Goal: Transaction & Acquisition: Purchase product/service

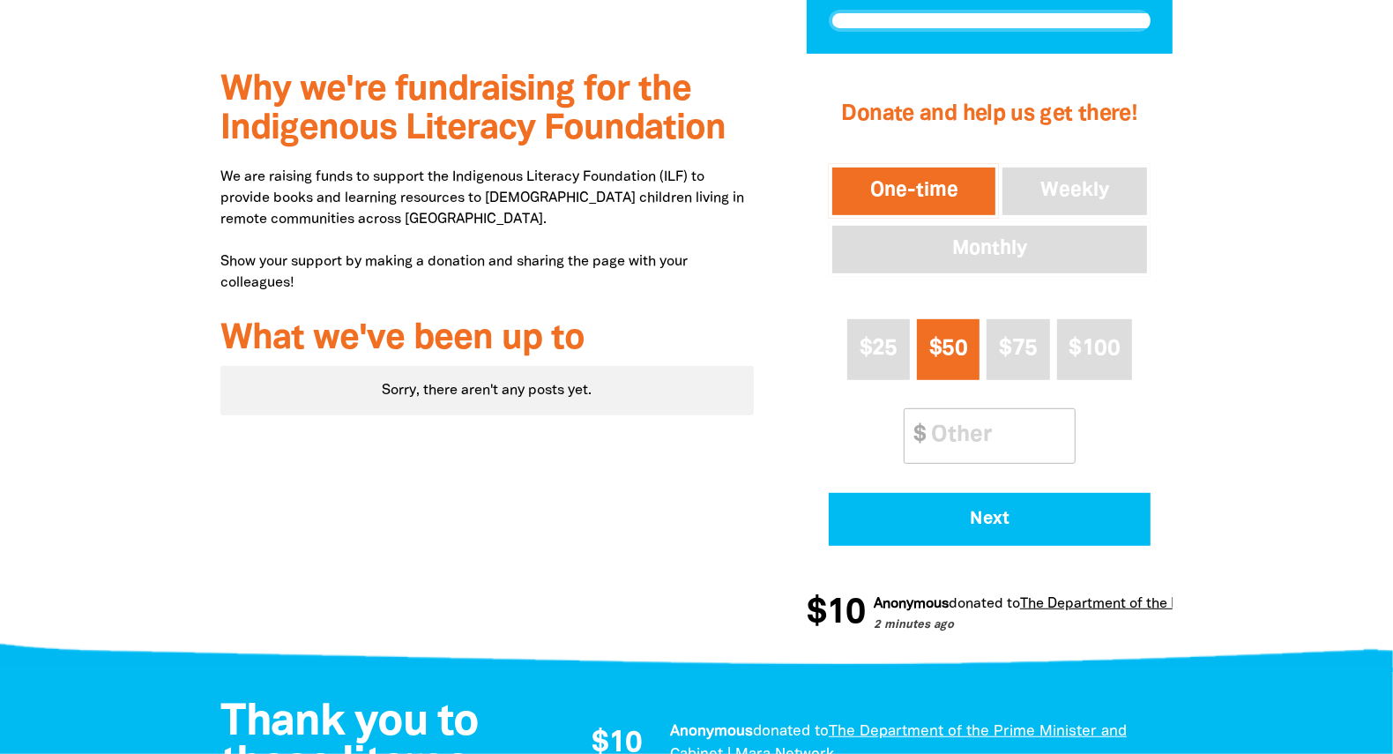
scroll to position [705, 0]
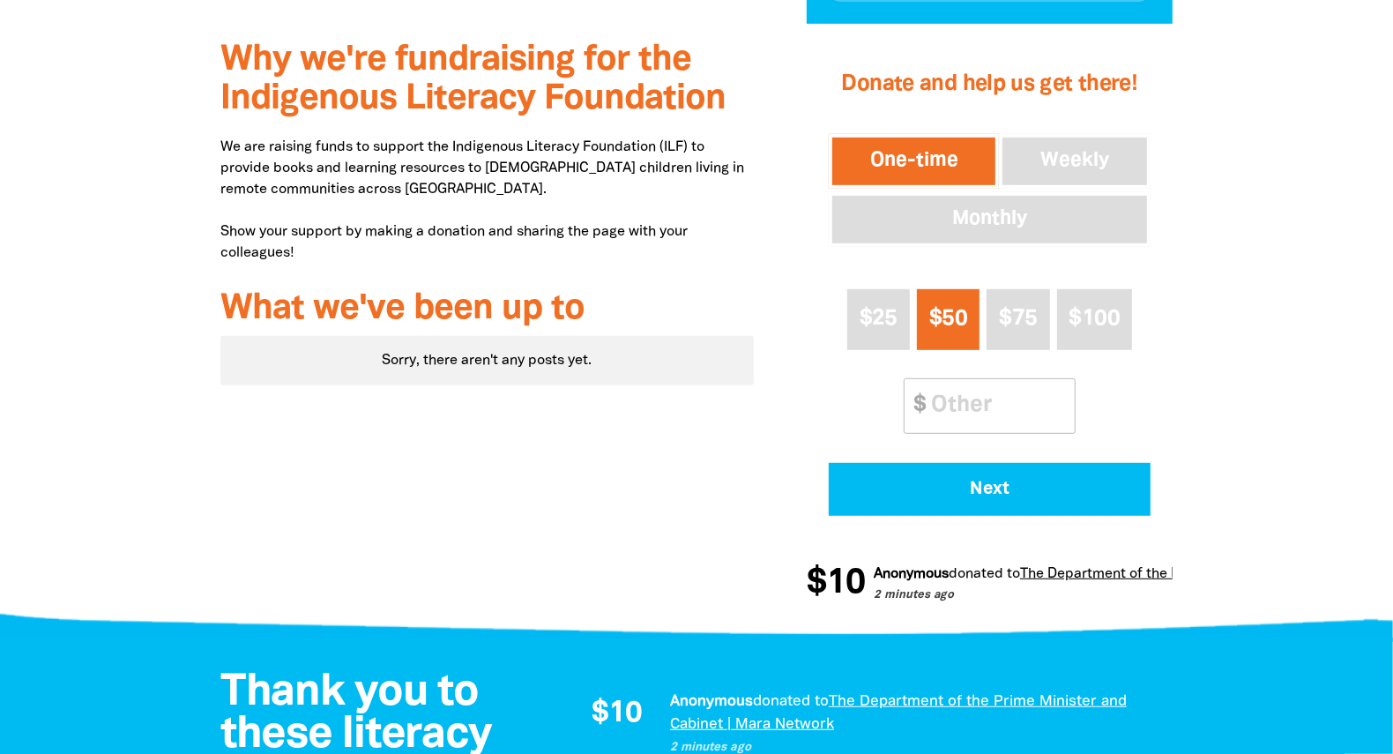
click at [939, 414] on input "Other Amount" at bounding box center [997, 406] width 156 height 54
click at [878, 324] on span "$25" at bounding box center [879, 319] width 38 height 20
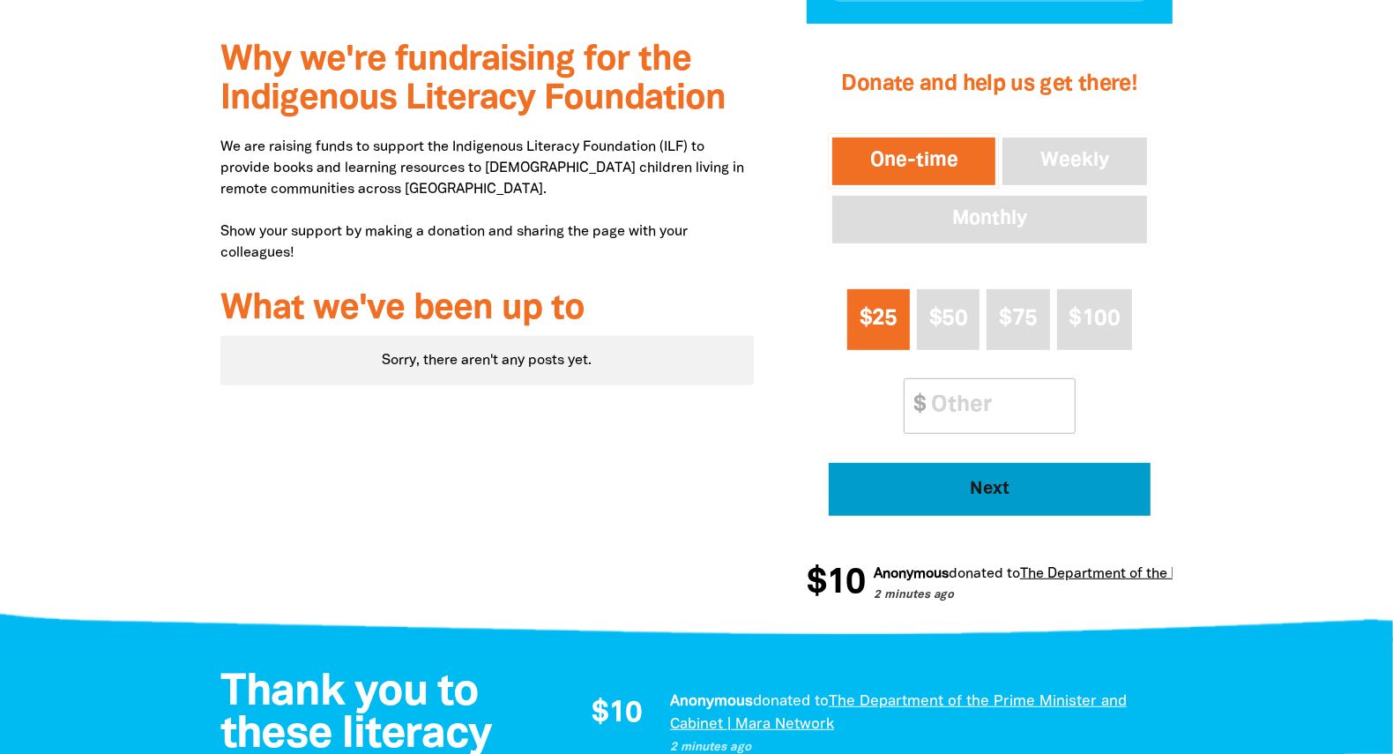
click at [988, 481] on span "Next" at bounding box center [989, 490] width 273 height 18
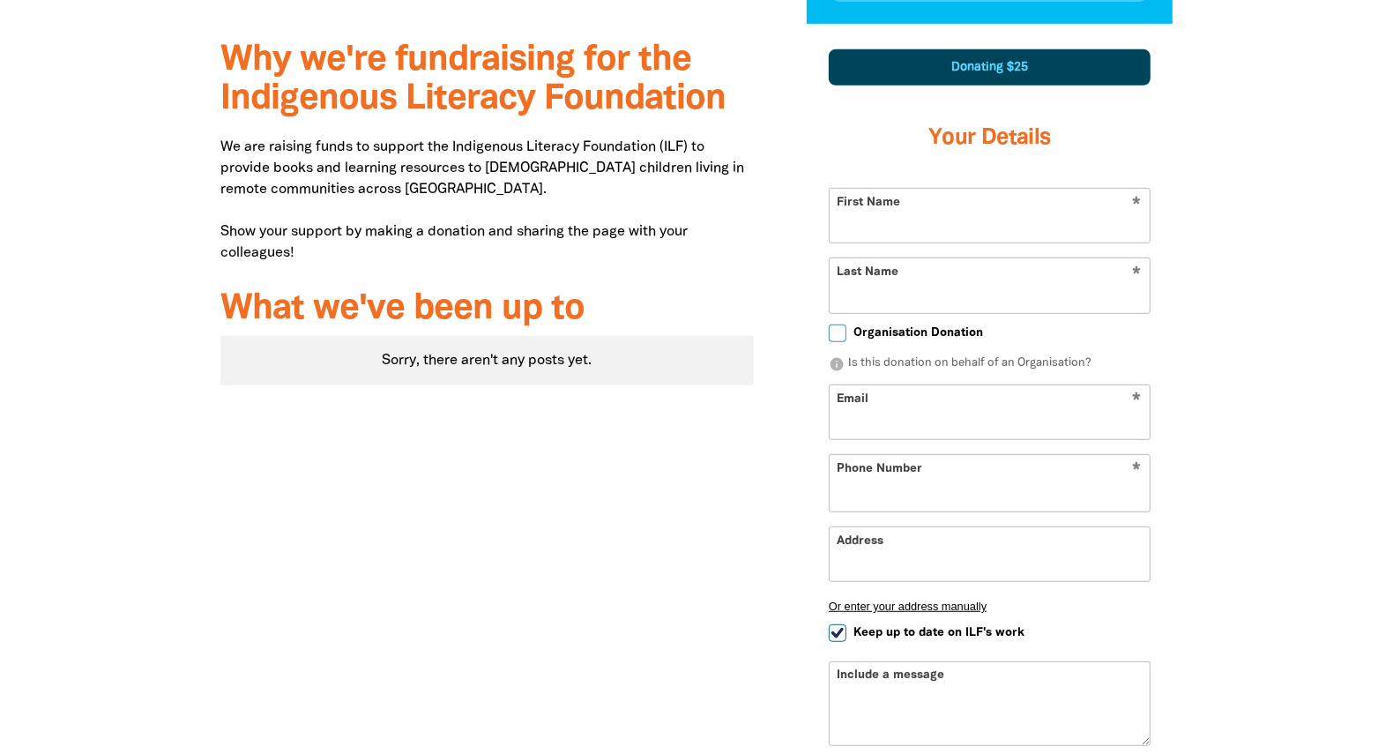
scroll to position [709, 0]
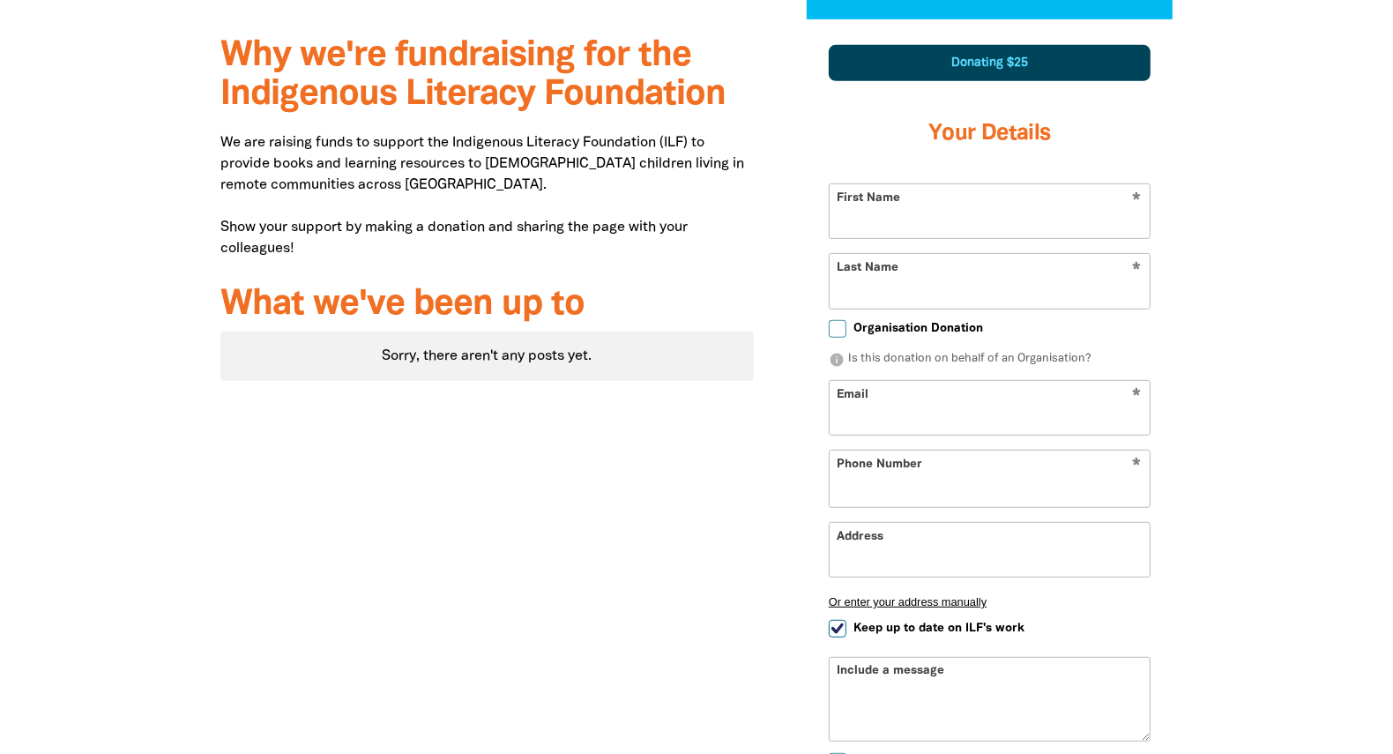
select select "AU"
click at [906, 202] on input "First Name" at bounding box center [990, 211] width 320 height 54
type input "[PERSON_NAME]"
type input "Dicks"
type input "[EMAIL_ADDRESS][DOMAIN_NAME]"
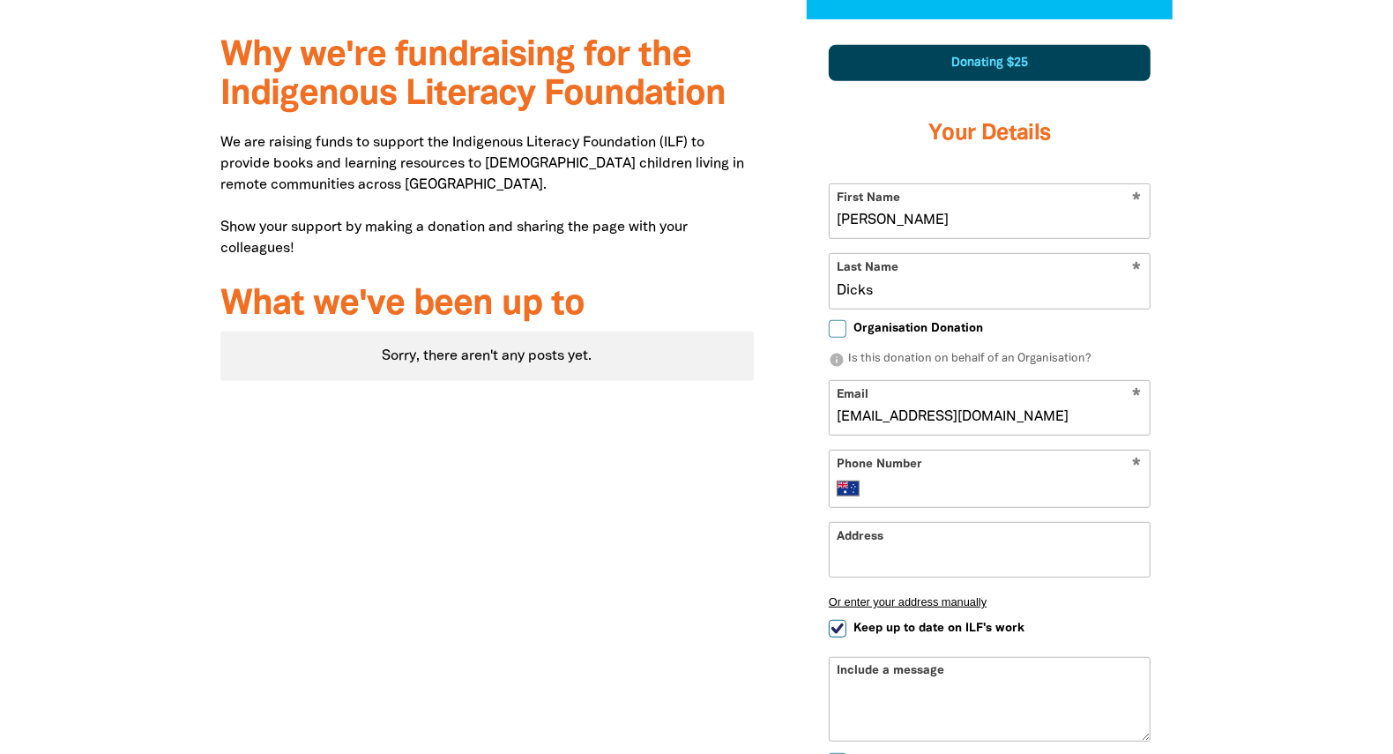
click at [912, 476] on div "* Phone Number International [GEOGRAPHIC_DATA] [GEOGRAPHIC_DATA] [GEOGRAPHIC_DA…" at bounding box center [990, 479] width 322 height 58
click at [913, 485] on input "Phone Number" at bounding box center [1008, 488] width 270 height 21
type input "0417 044 092"
type input "7"
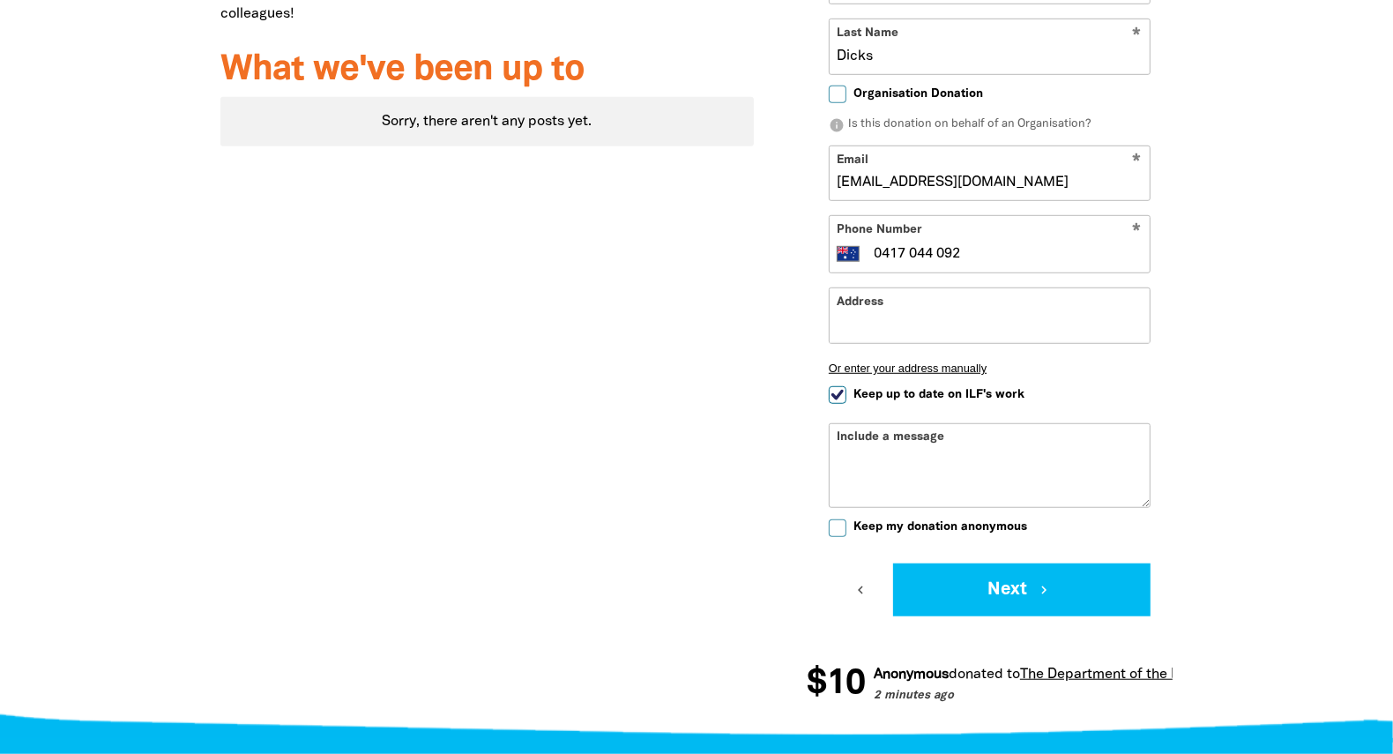
scroll to position [975, 0]
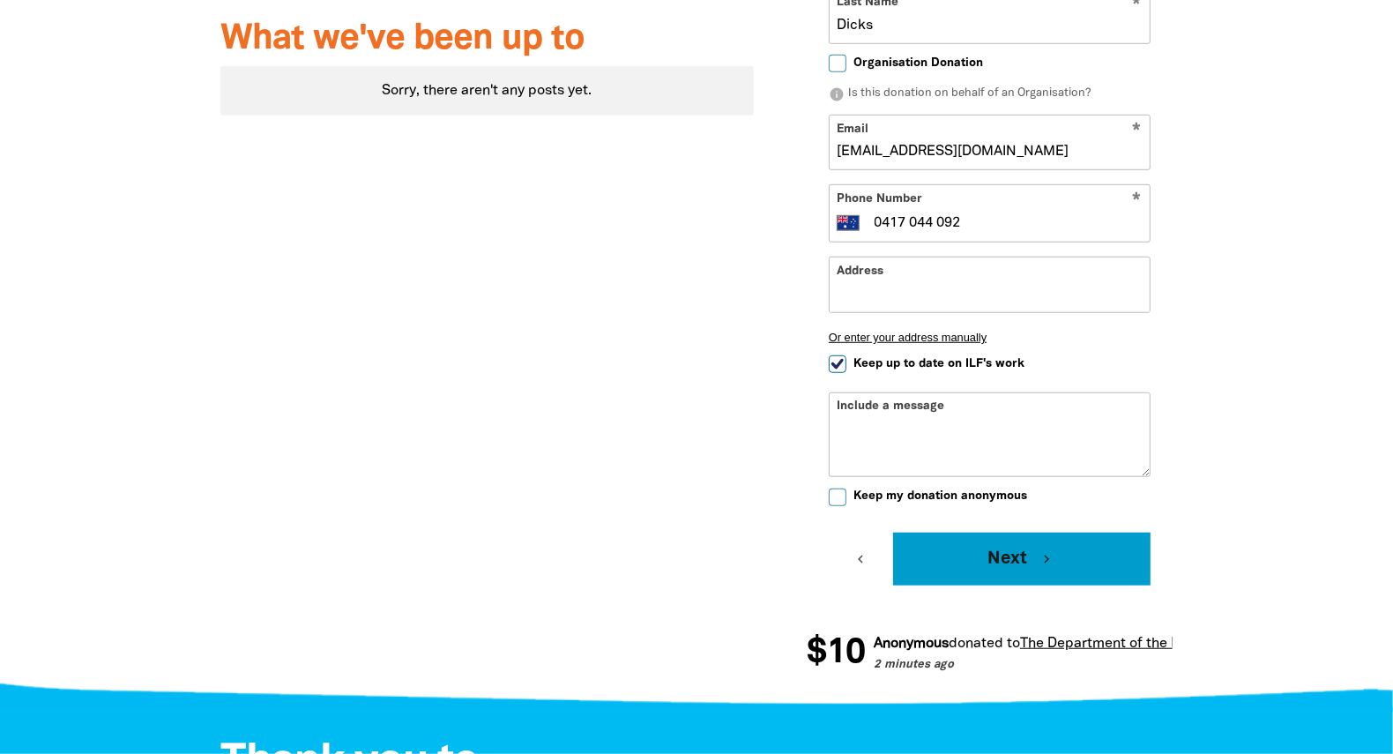
click at [1028, 557] on button "Next chevron_right" at bounding box center [1022, 559] width 258 height 53
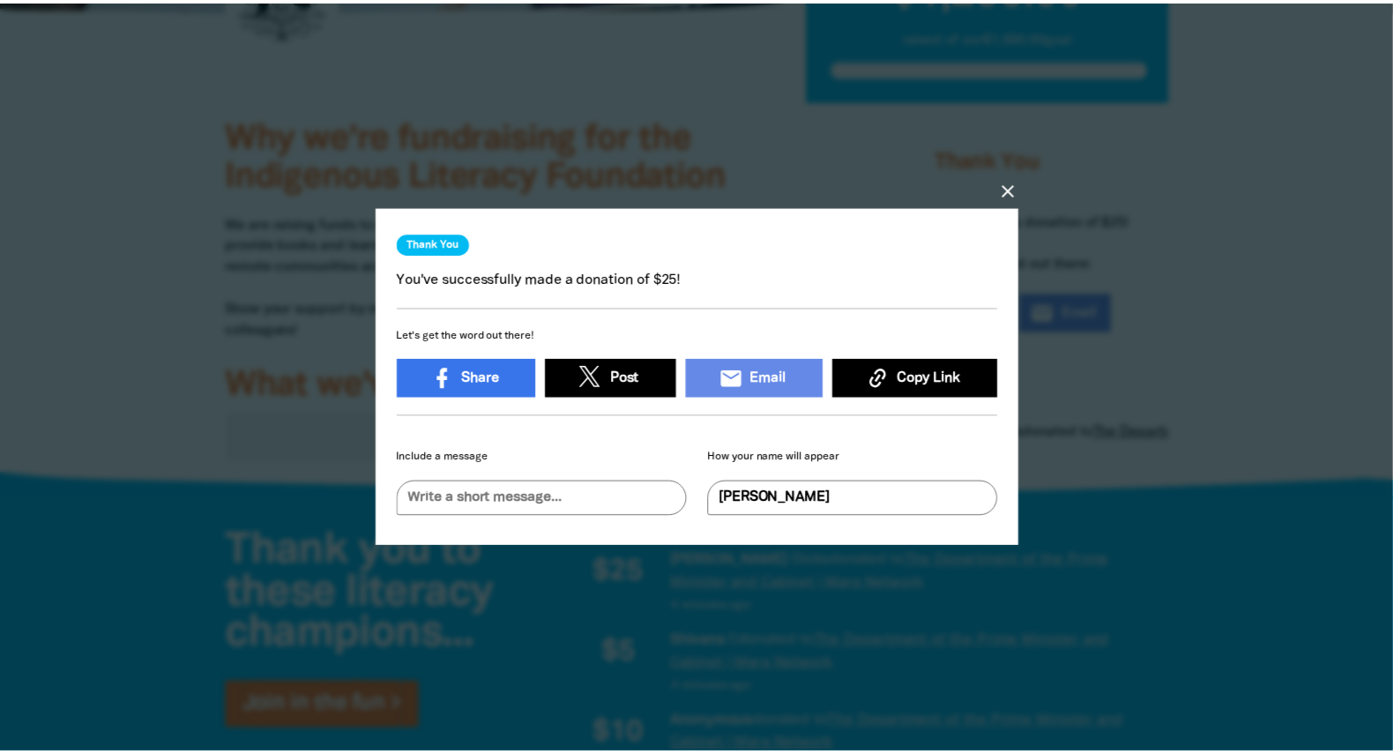
scroll to position [10, 0]
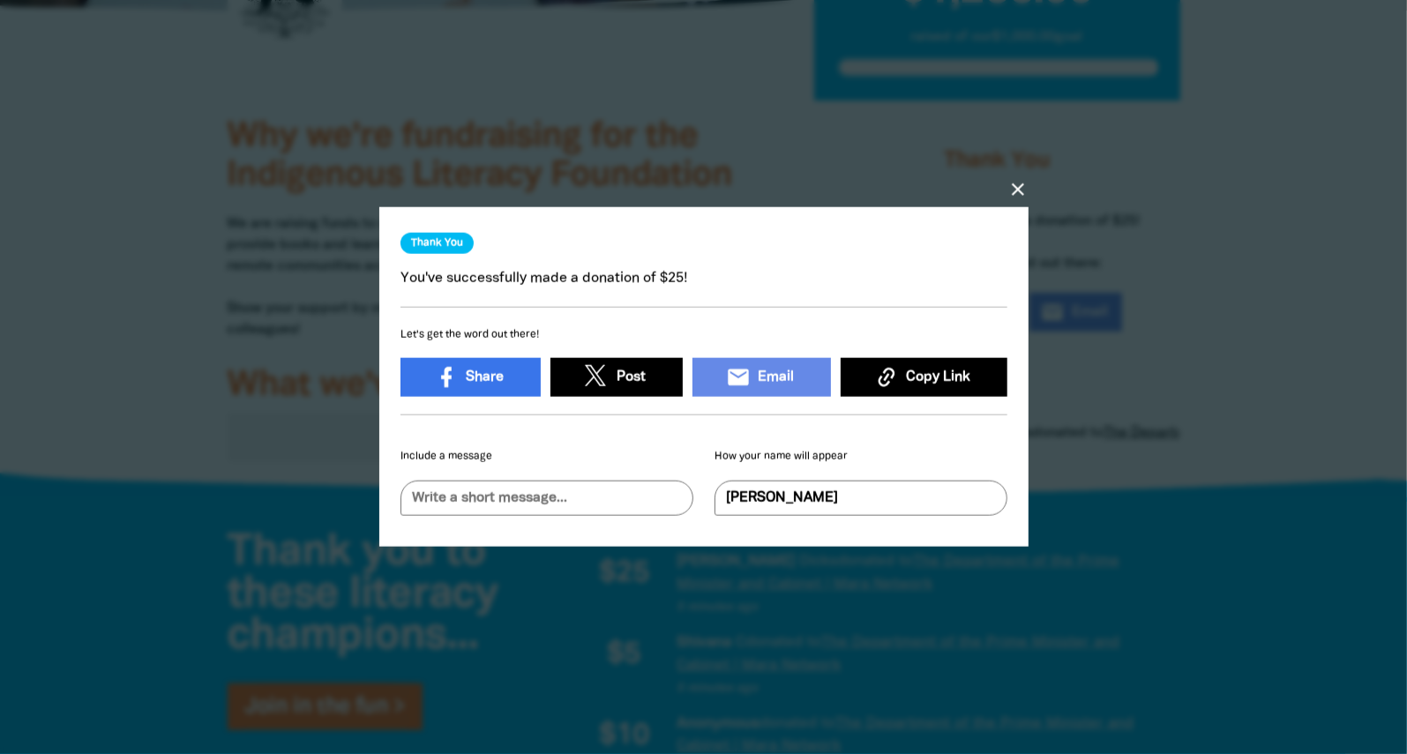
click at [1015, 179] on icon "close" at bounding box center [1017, 189] width 21 height 21
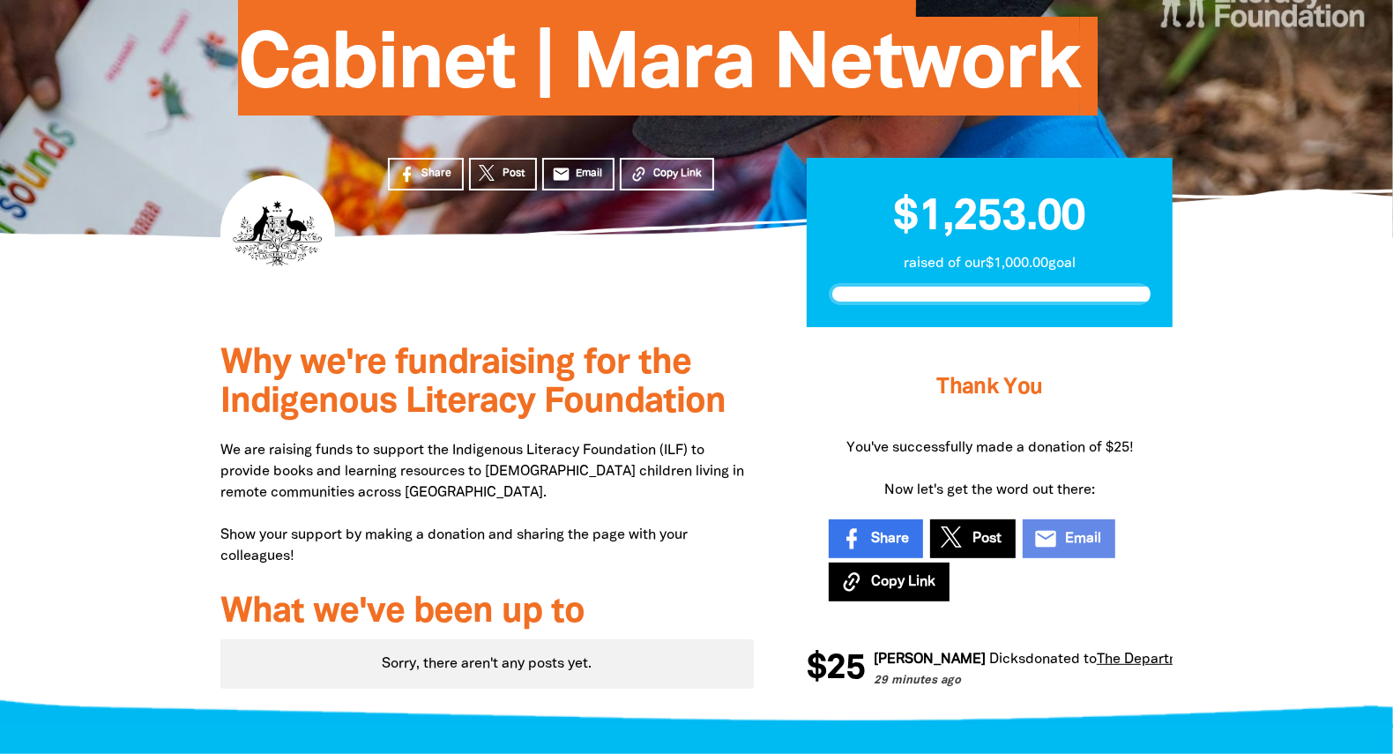
scroll to position [176, 0]
